Goal: Transaction & Acquisition: Obtain resource

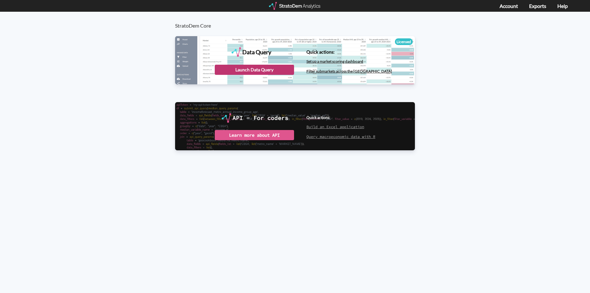
click at [277, 69] on div "Launch Data Query" at bounding box center [254, 70] width 79 height 10
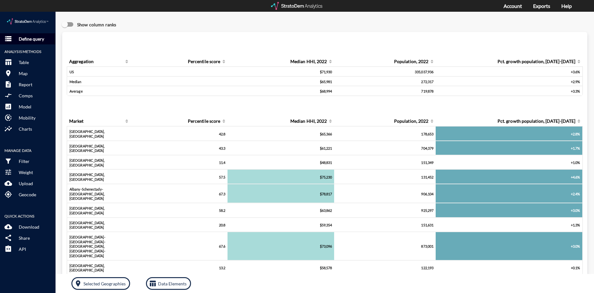
click p "Define query"
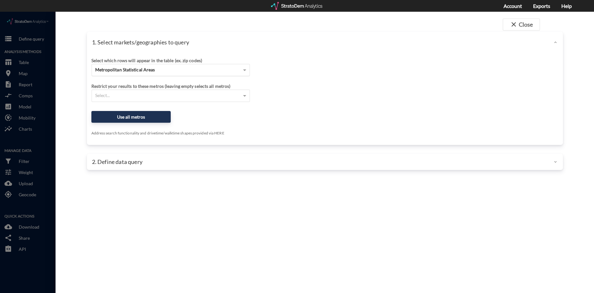
click div "Metropolitan Statistical Areas"
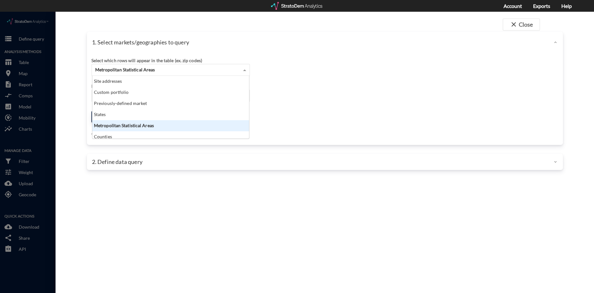
scroll to position [58, 153]
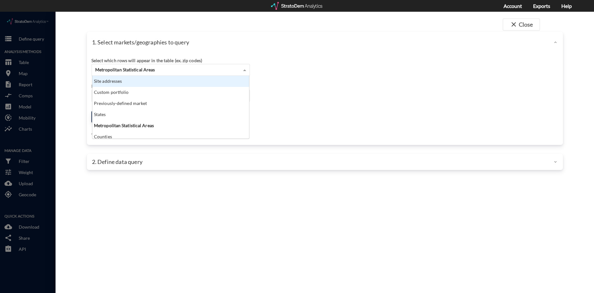
click div "Site addresses"
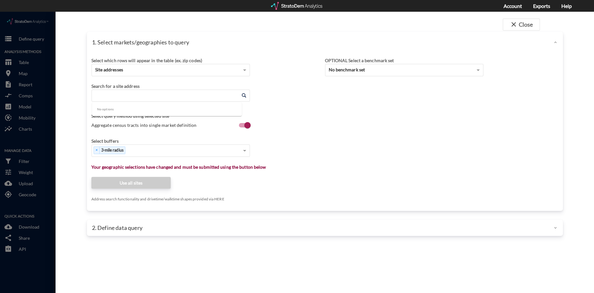
click input "Enter an address"
type input "[STREET_ADDRESS][US_STATE]"
click div "Select buffers"
click div "× 3-mile radius"
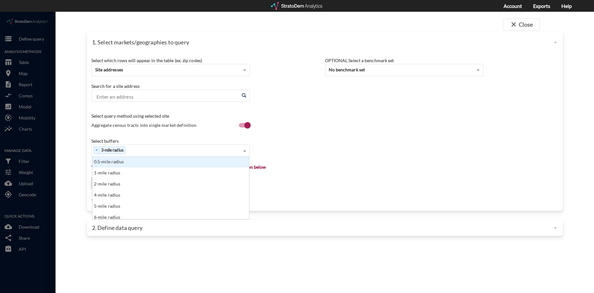
type input "5"
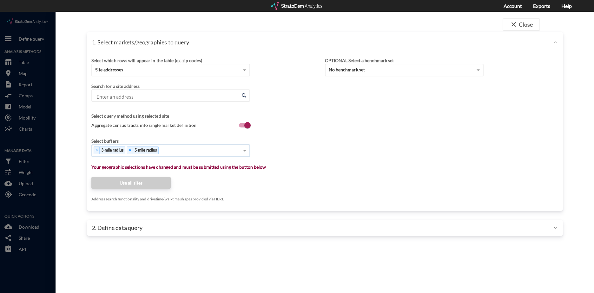
type input "7"
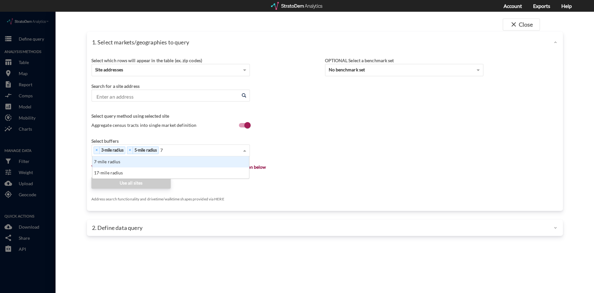
scroll to position [17, 153]
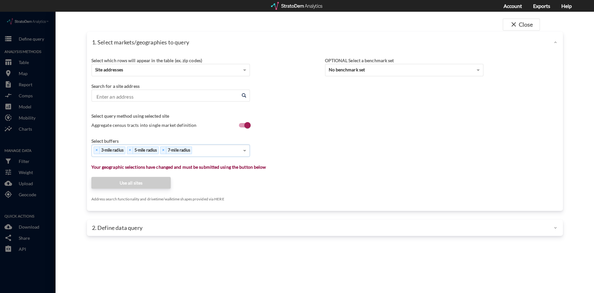
click input "Enter an address"
click li "[STREET_ADDRESS][US_STATE]"
type input "[STREET_ADDRESS][US_STATE]"
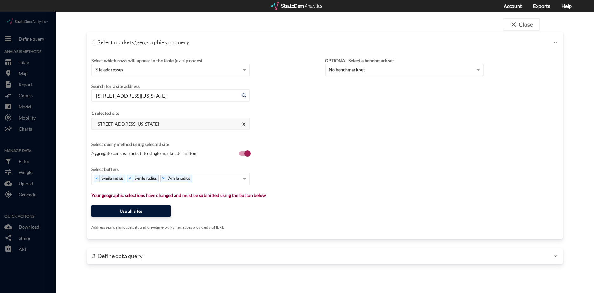
click button "Use all sites"
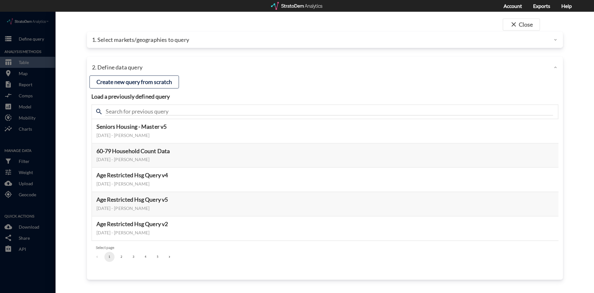
click button "3"
click button "Select this query"
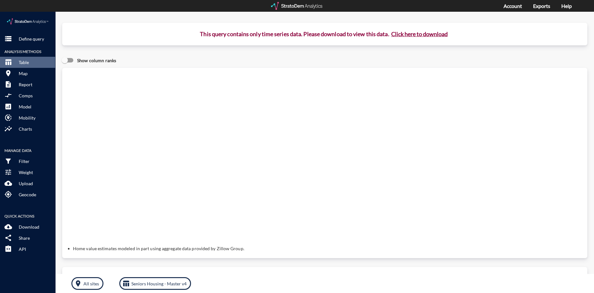
click button "Click here to download"
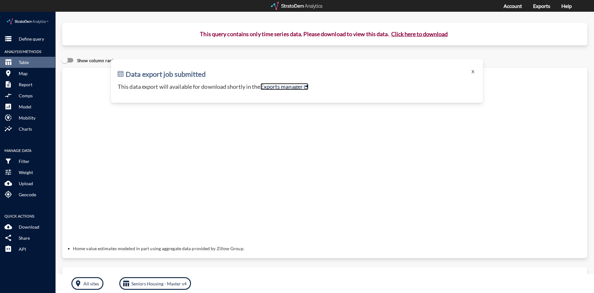
click link "Exports manager"
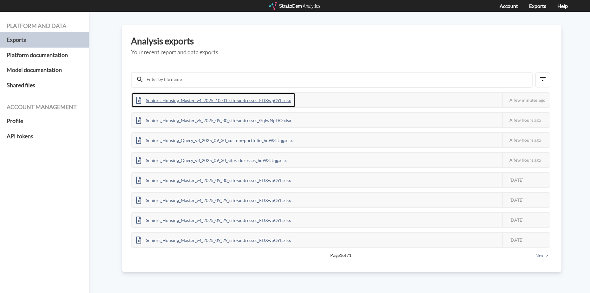
click at [257, 100] on div "Seniors_Housing_Master_v4_2025_10_01_site-addresses_EDXwpOYL.xlsx" at bounding box center [214, 100] width 164 height 14
